Goal: Leave review/rating: Leave review/rating

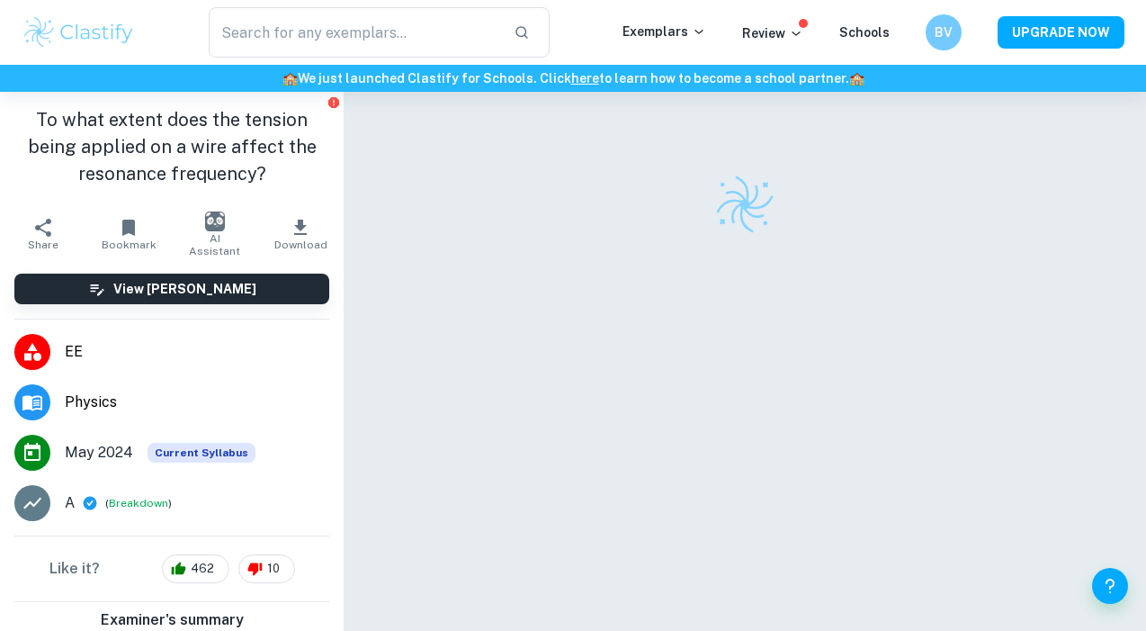
checkbox input "true"
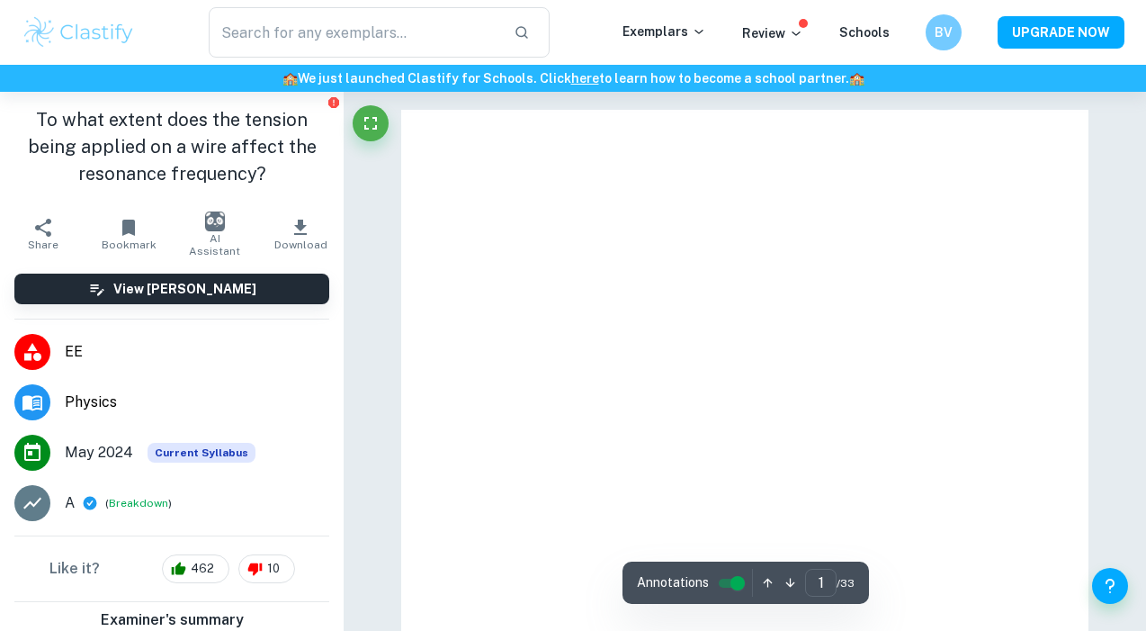
click at [411, 119] on div at bounding box center [744, 555] width 687 height 890
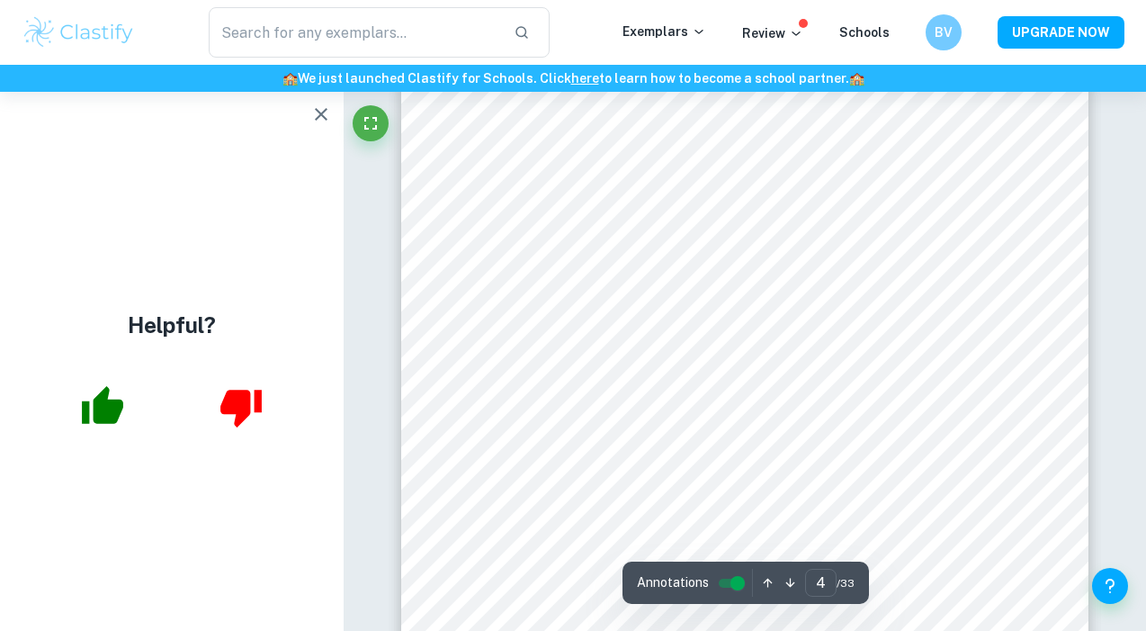
scroll to position [3271, 1]
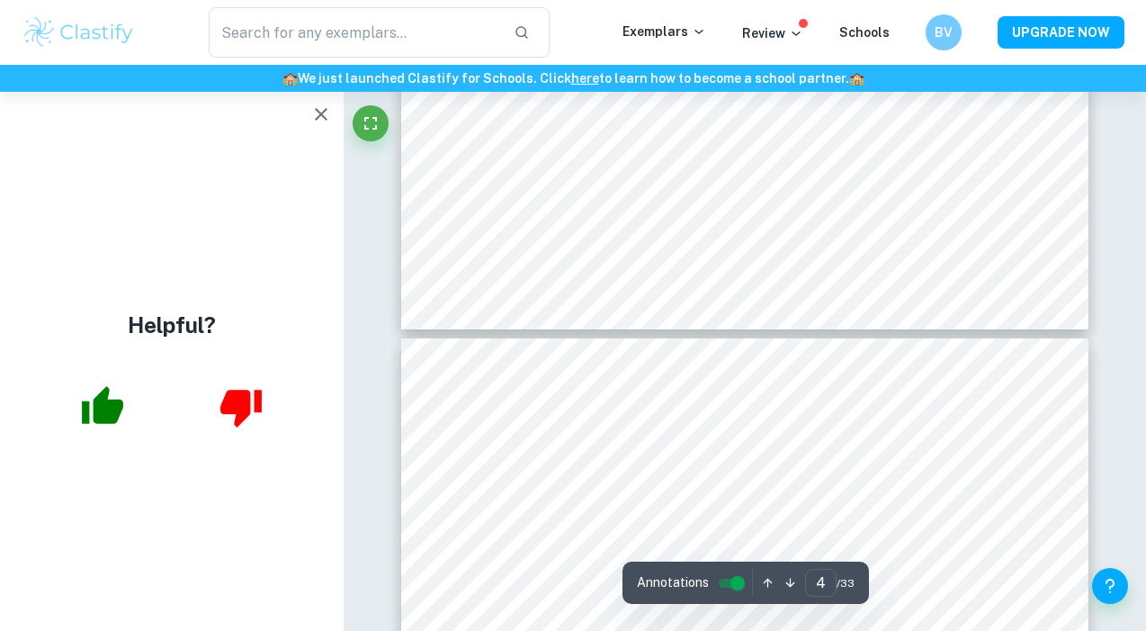
type input "5"
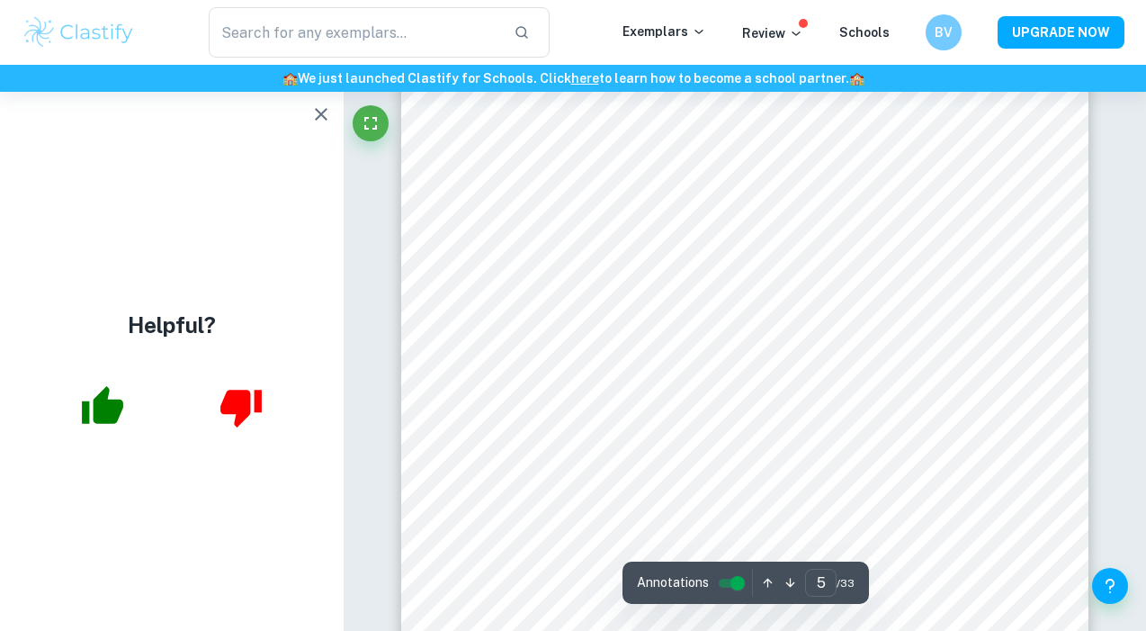
scroll to position [3886, 0]
